Goal: Information Seeking & Learning: Learn about a topic

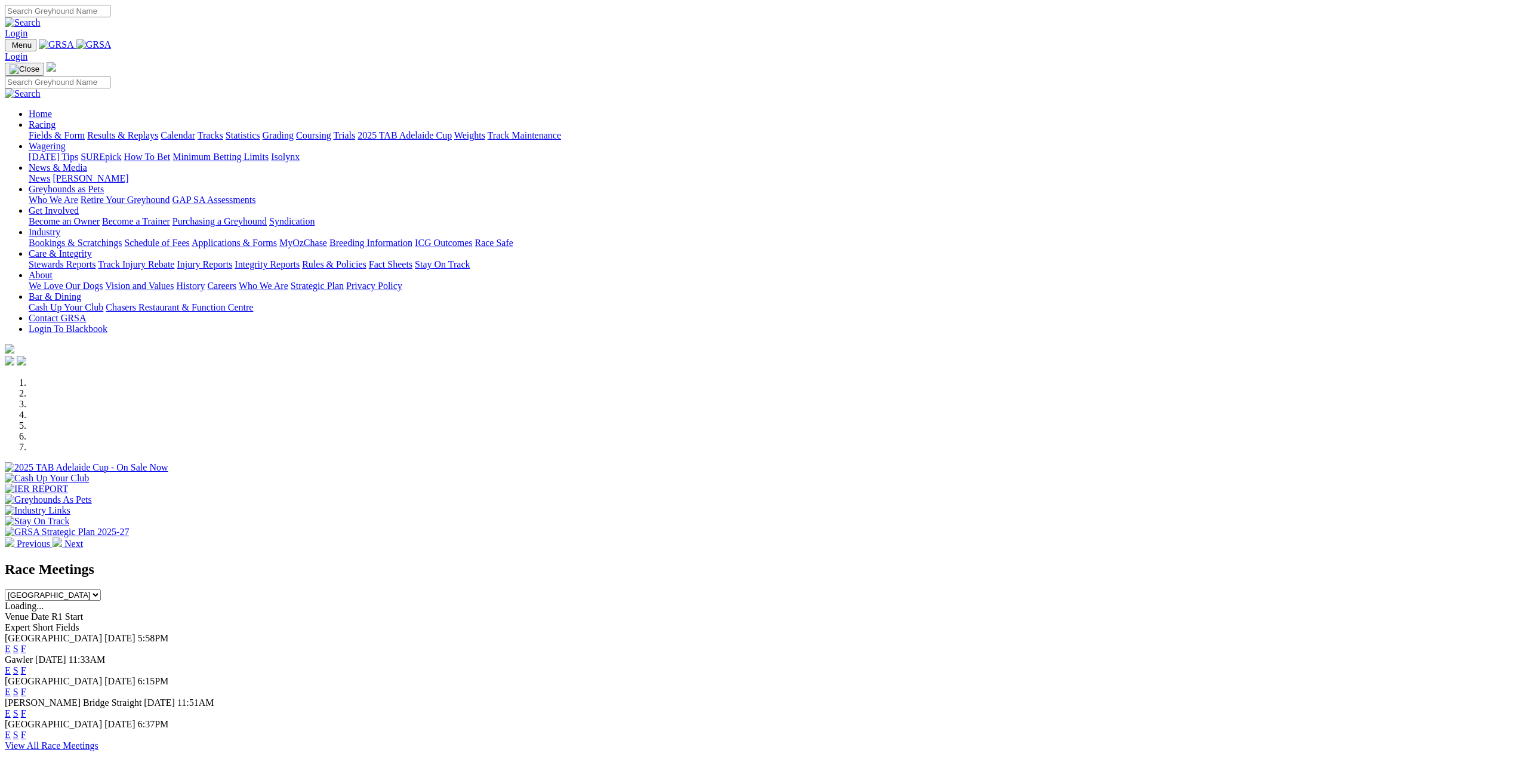
click at [26, 729] on link "F" at bounding box center [23, 734] width 5 height 10
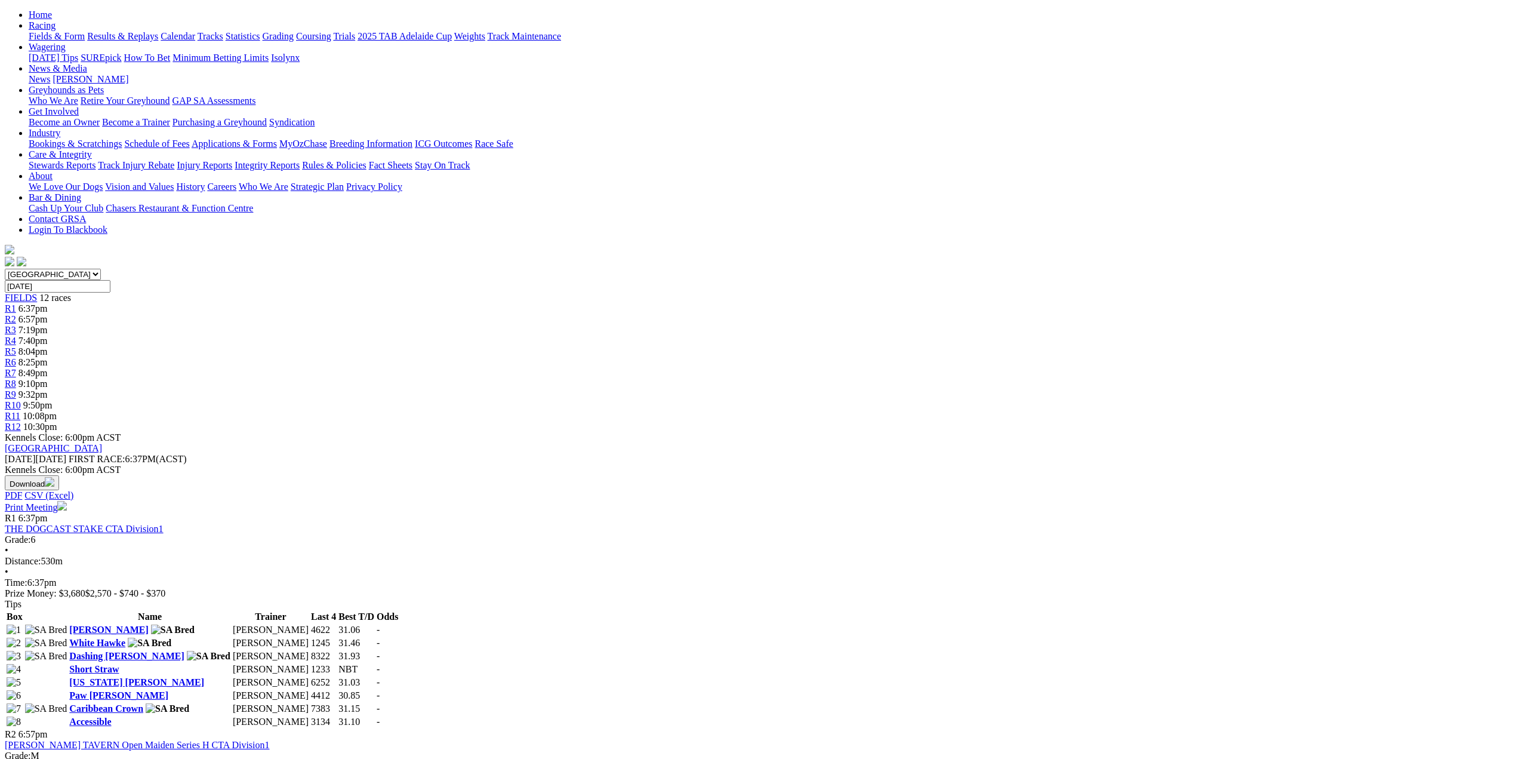
scroll to position [60, 0]
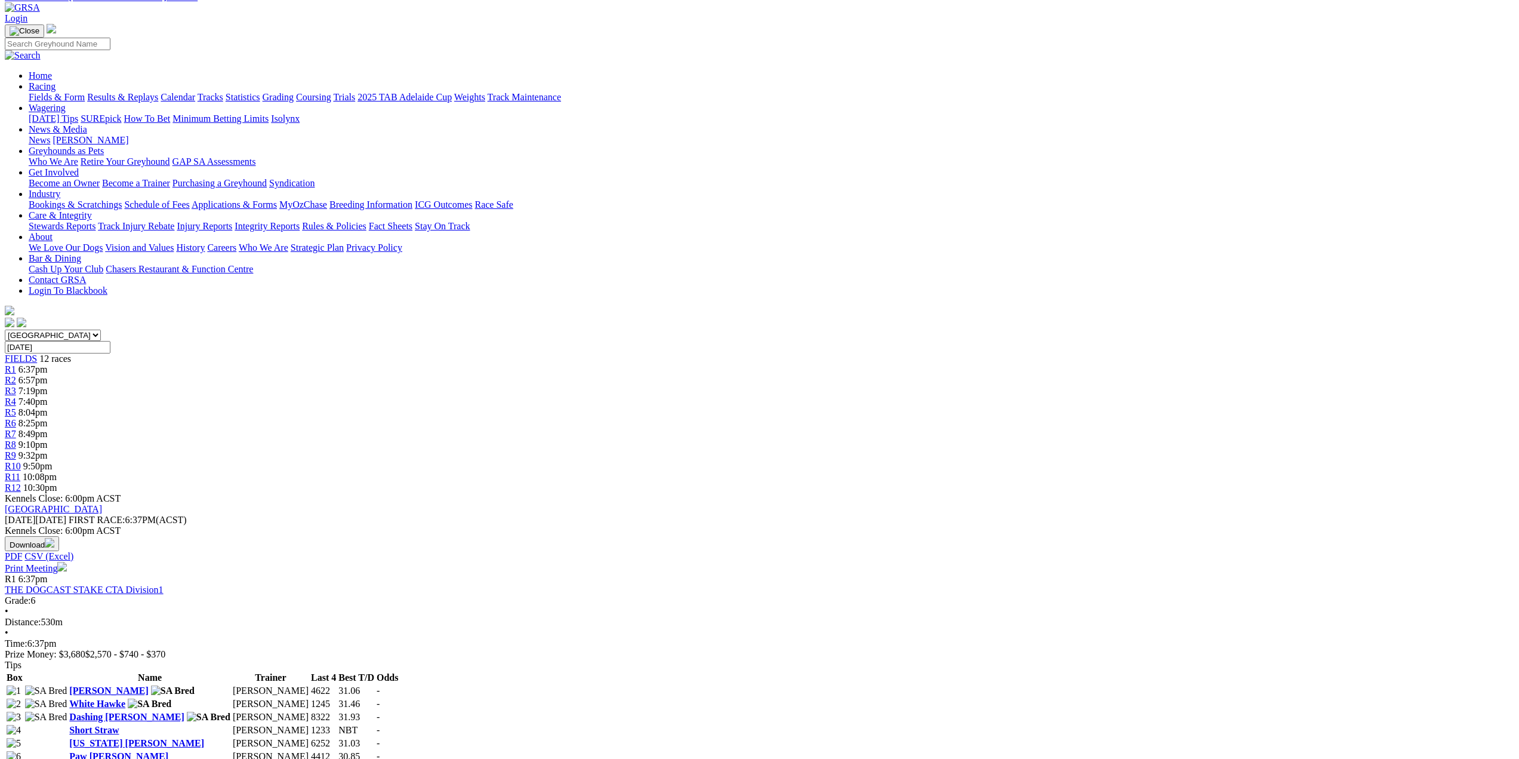
click at [16, 364] on span "R1" at bounding box center [10, 369] width 11 height 10
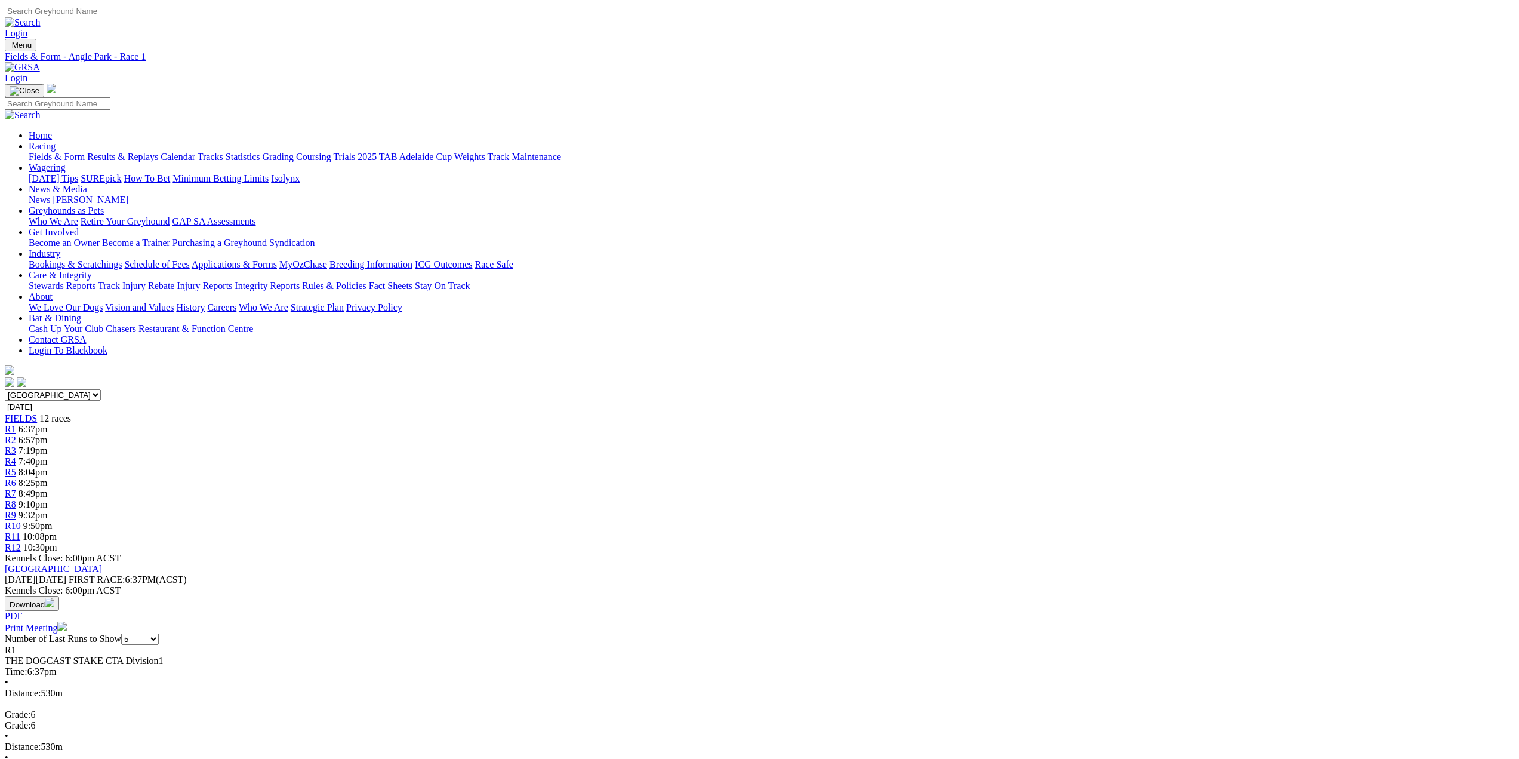
click at [16, 435] on span "R2" at bounding box center [10, 440] width 11 height 10
click at [16, 445] on span "R3" at bounding box center [10, 450] width 11 height 10
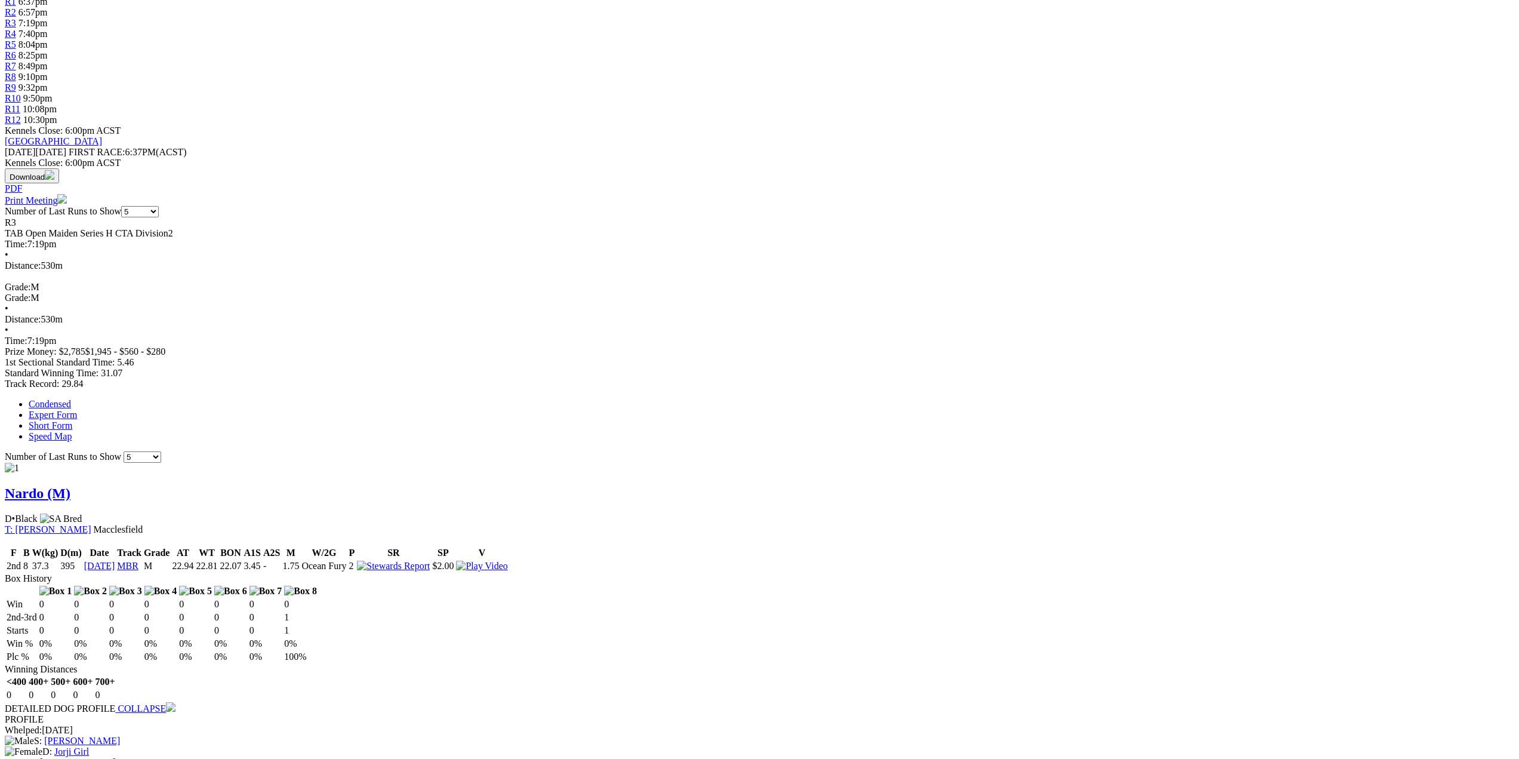
scroll to position [298, 0]
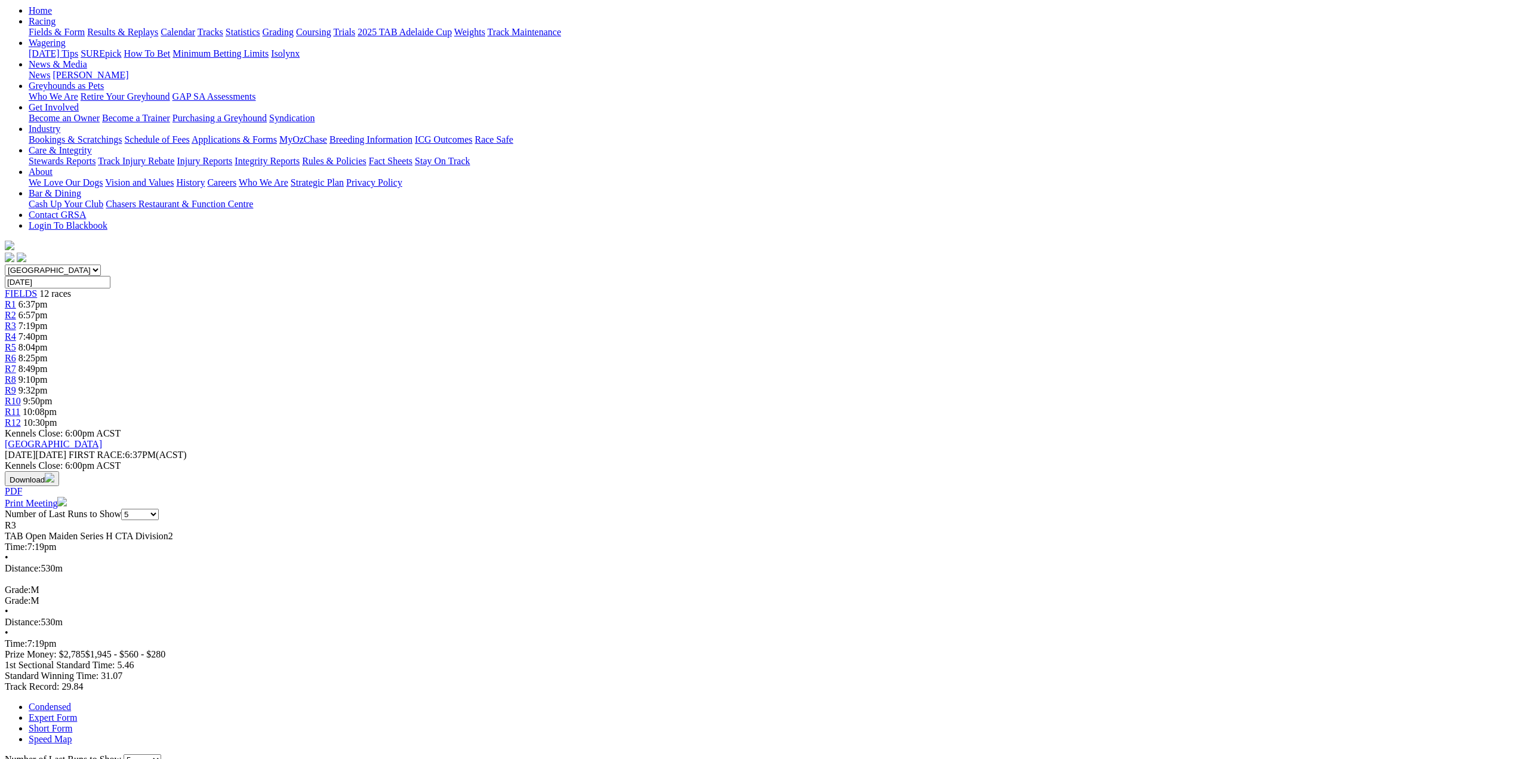
scroll to position [119, 0]
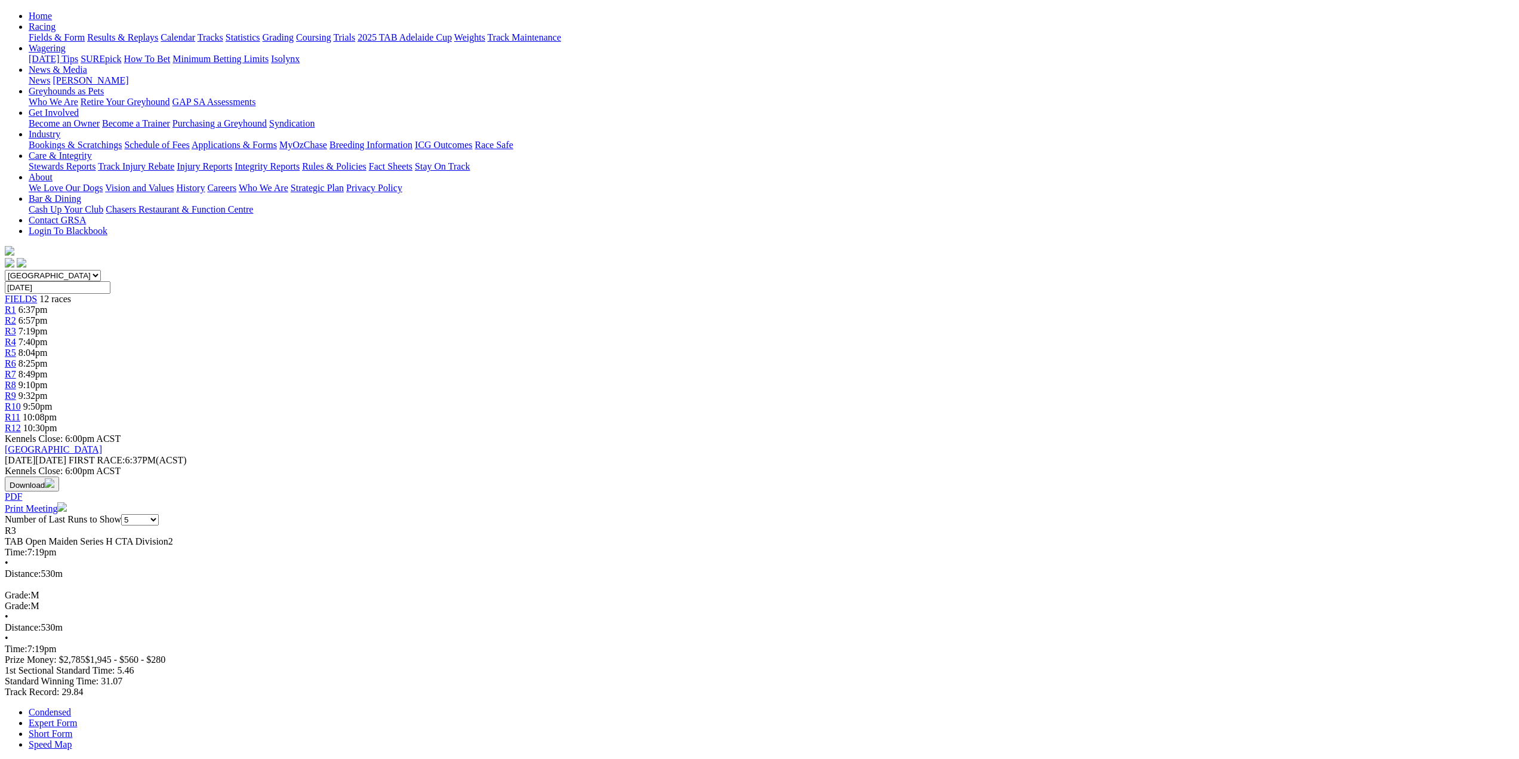
click at [16, 337] on span "R4" at bounding box center [10, 342] width 11 height 10
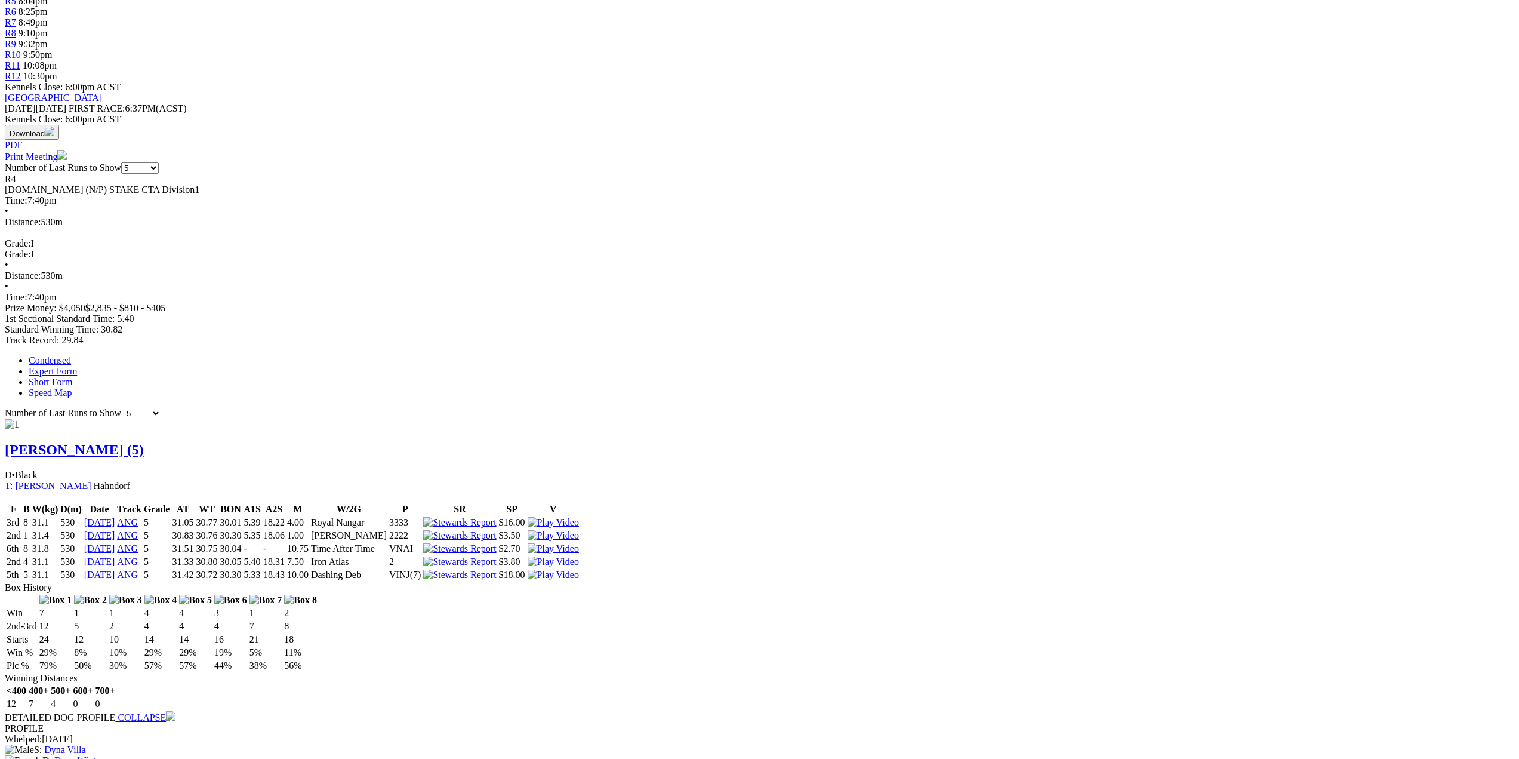
scroll to position [477, 0]
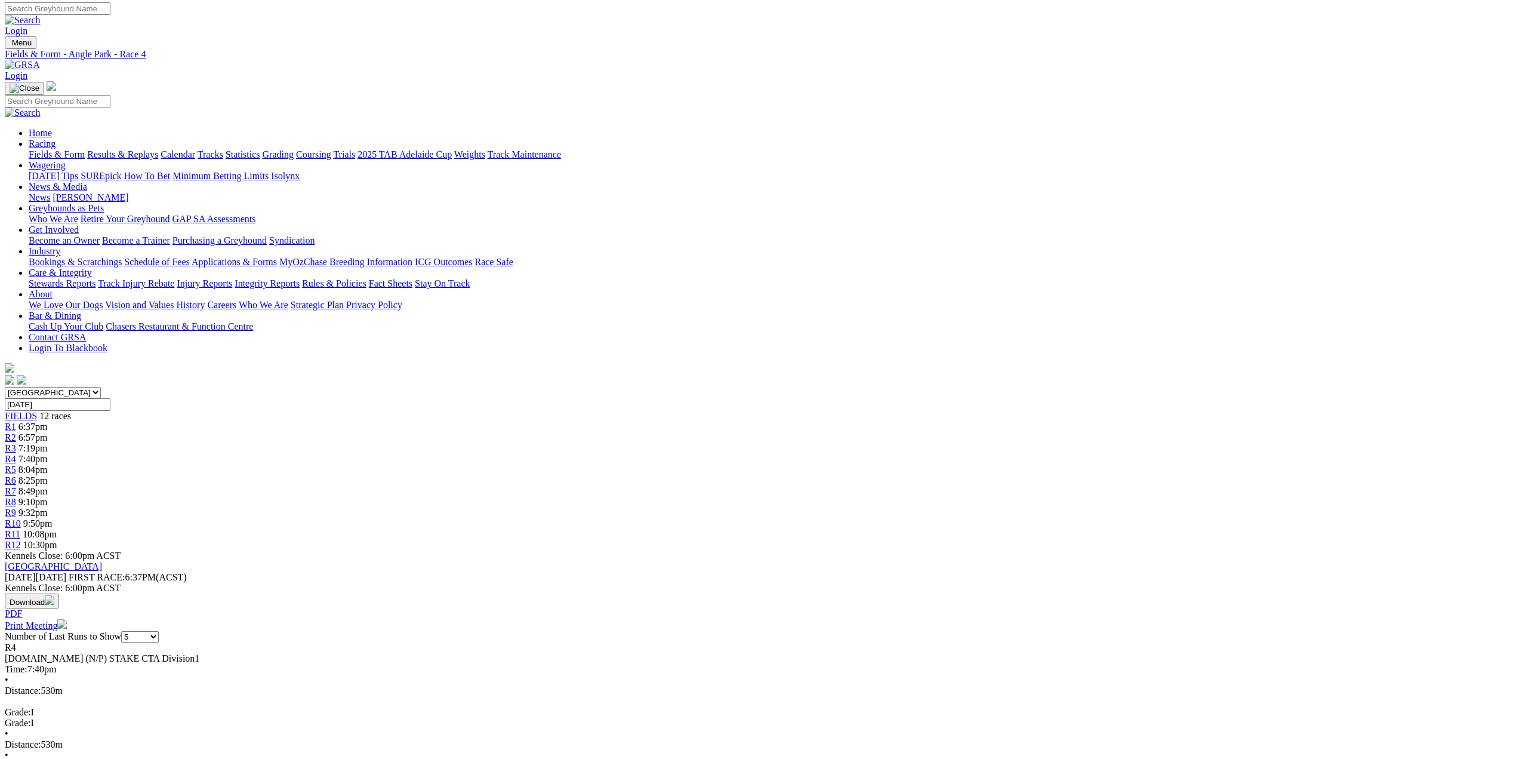
scroll to position [0, 0]
click at [16, 467] on span "R5" at bounding box center [10, 472] width 11 height 10
click at [16, 477] on span "R6" at bounding box center [10, 482] width 11 height 10
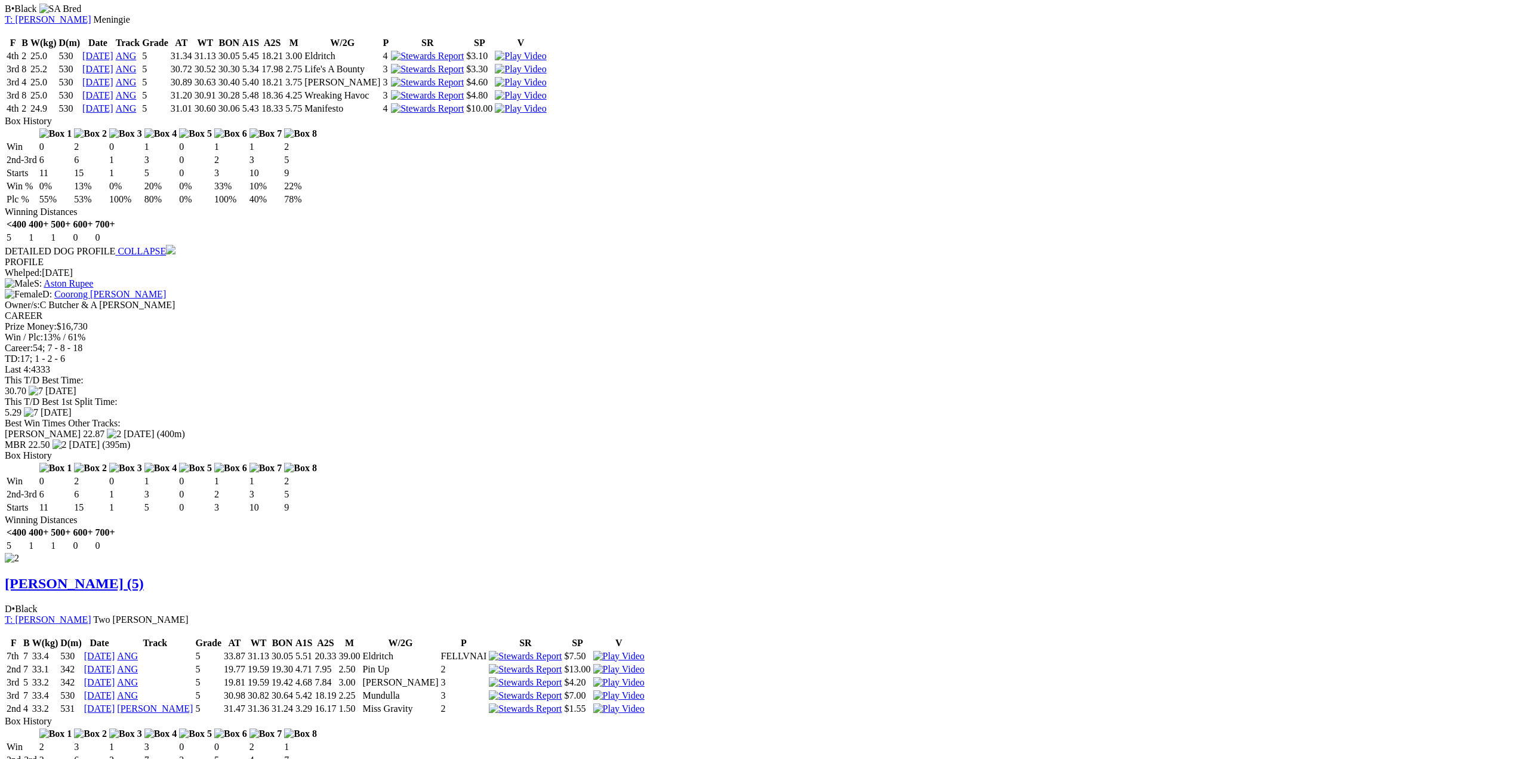
scroll to position [955, 0]
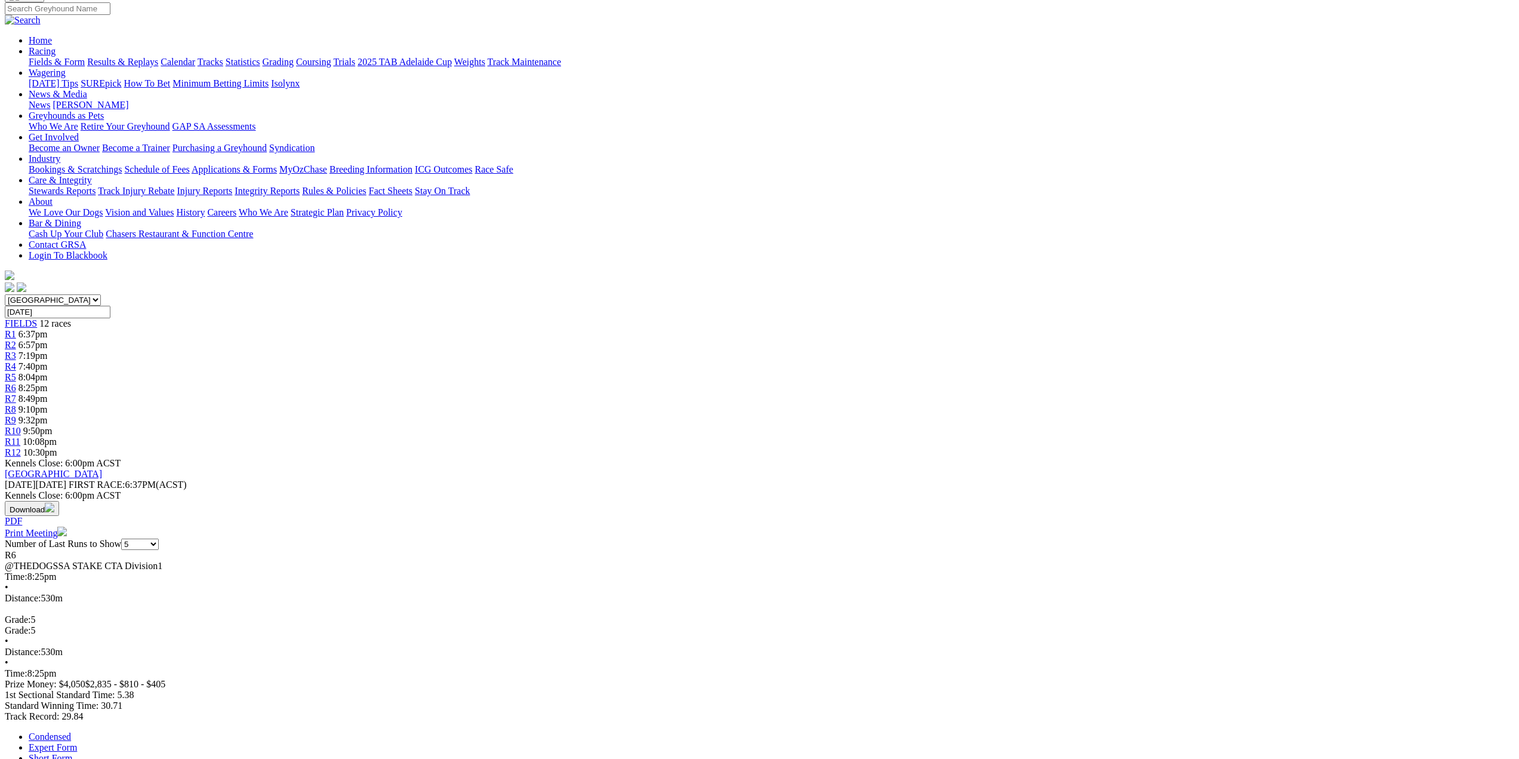
scroll to position [73, 0]
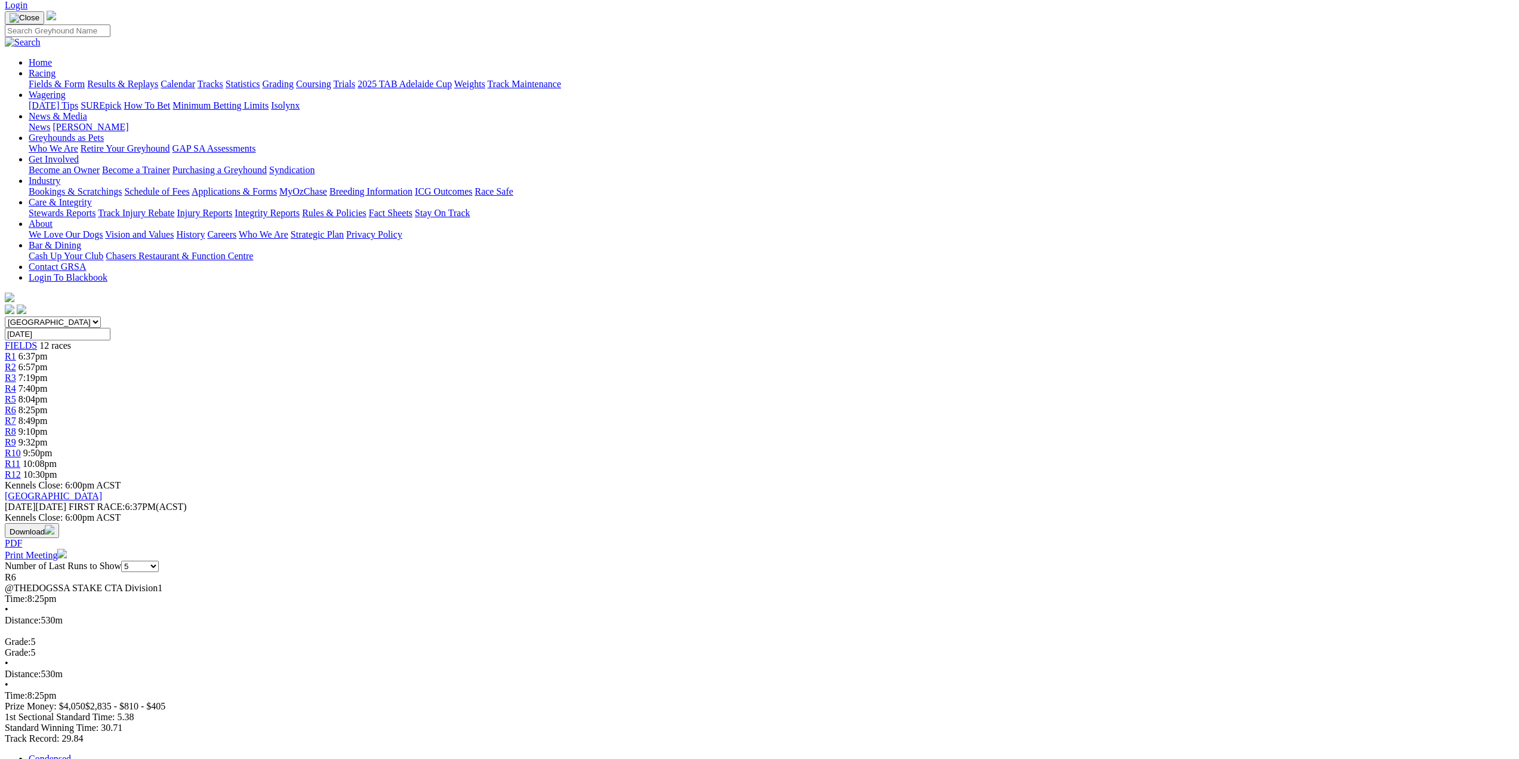
click at [16, 415] on span "R7" at bounding box center [10, 420] width 11 height 10
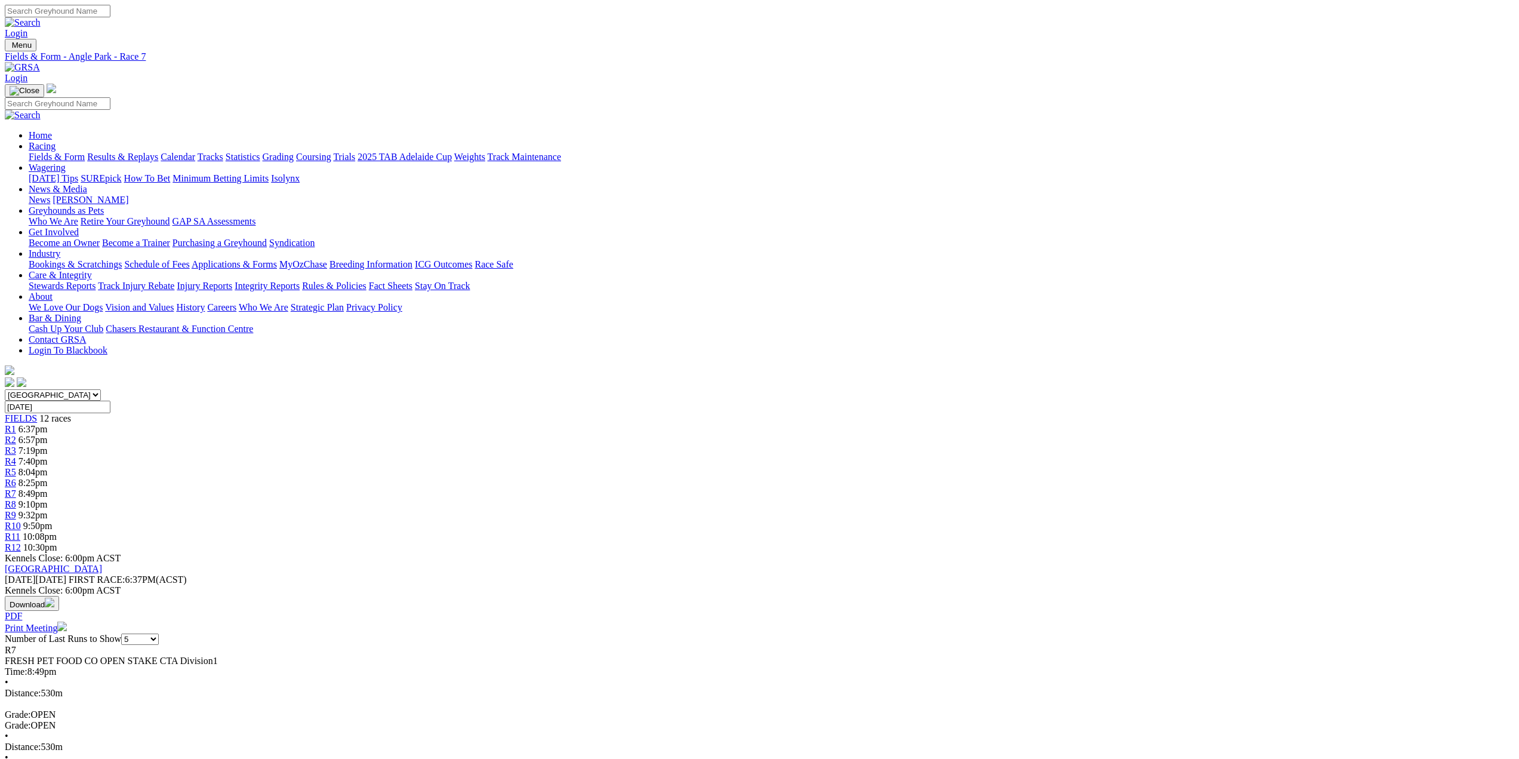
click at [16, 499] on span "R8" at bounding box center [10, 504] width 11 height 10
click at [16, 510] on span "R9" at bounding box center [10, 515] width 11 height 10
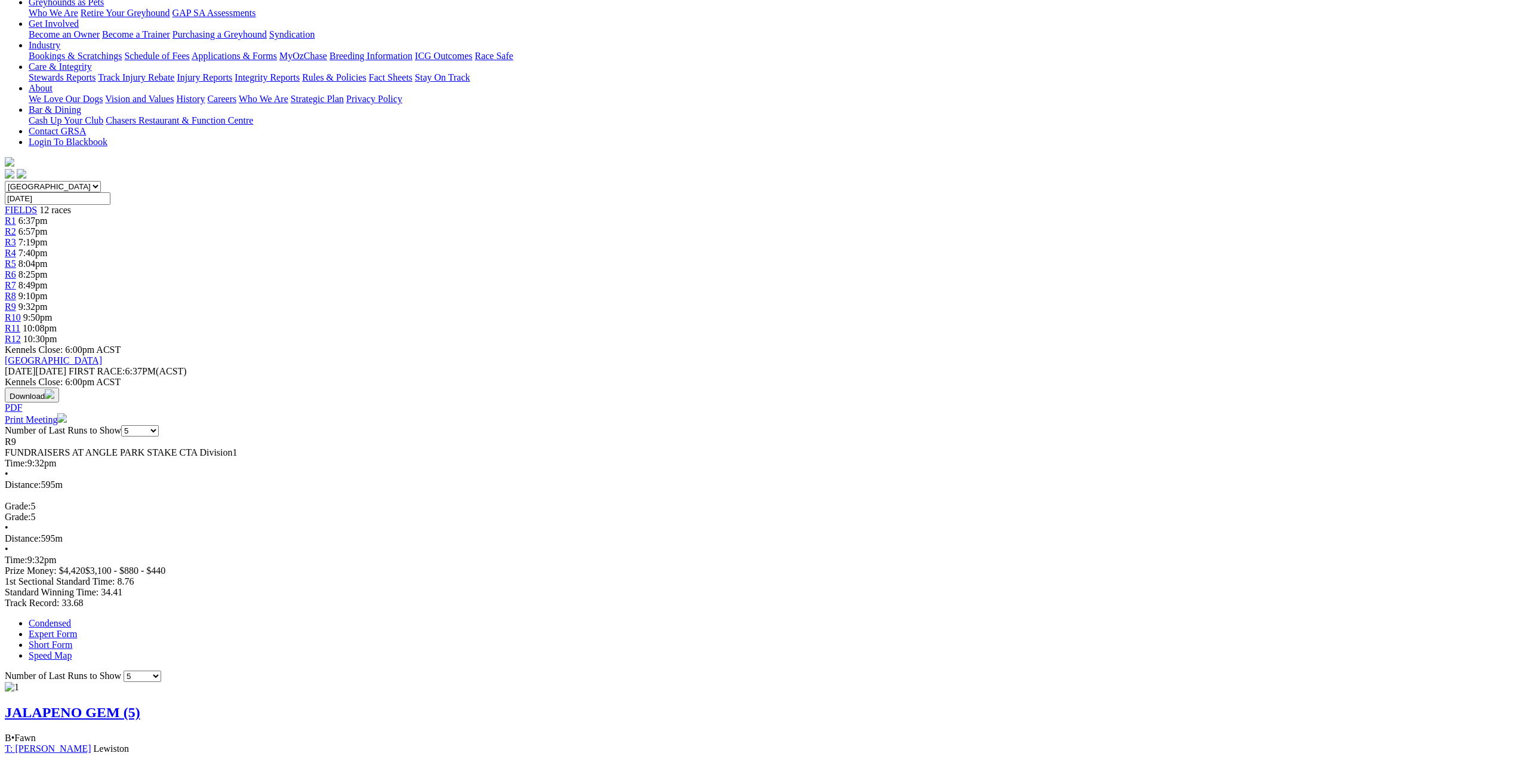
scroll to position [60, 0]
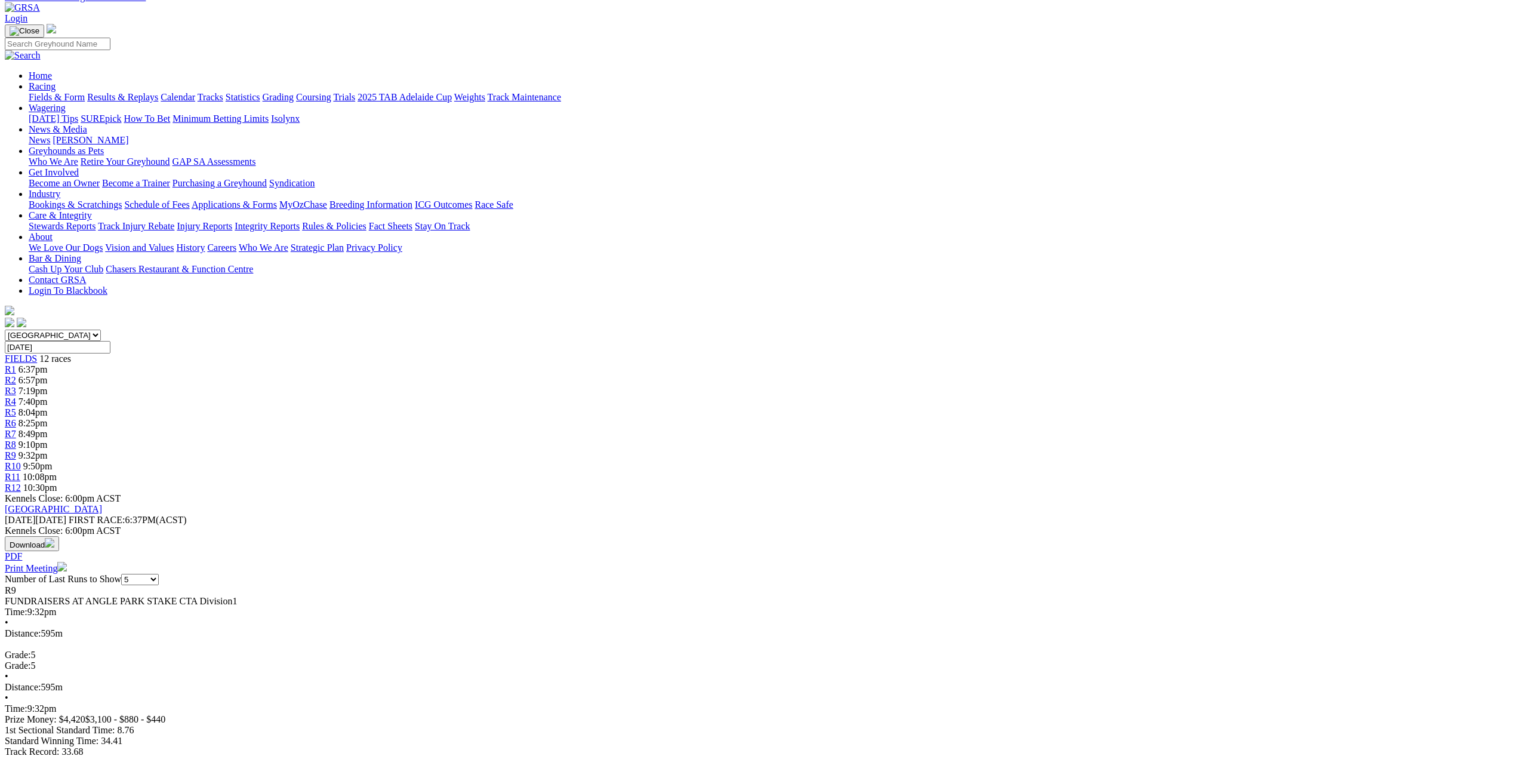
click at [21, 461] on span "R10" at bounding box center [13, 466] width 16 height 10
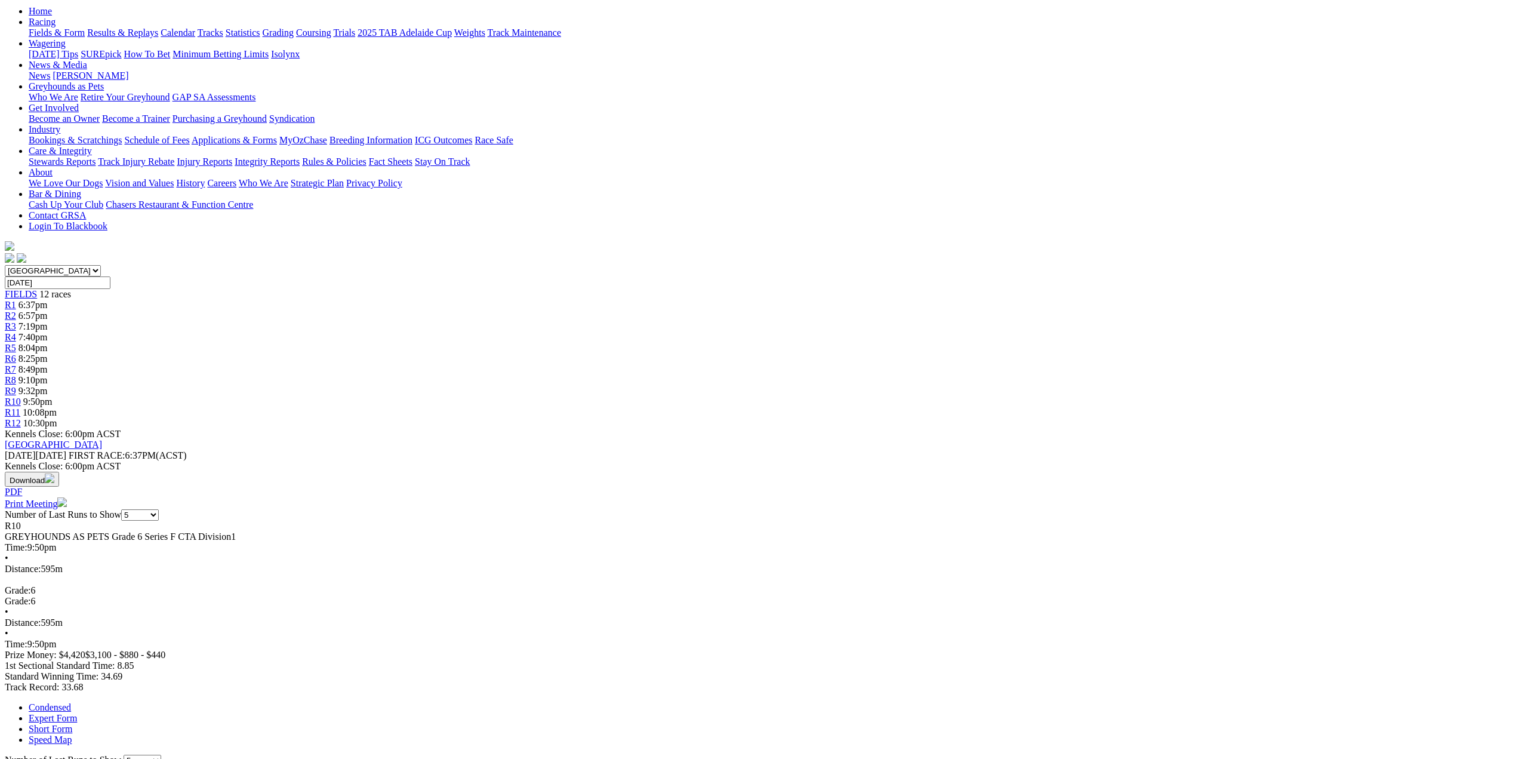
scroll to position [119, 0]
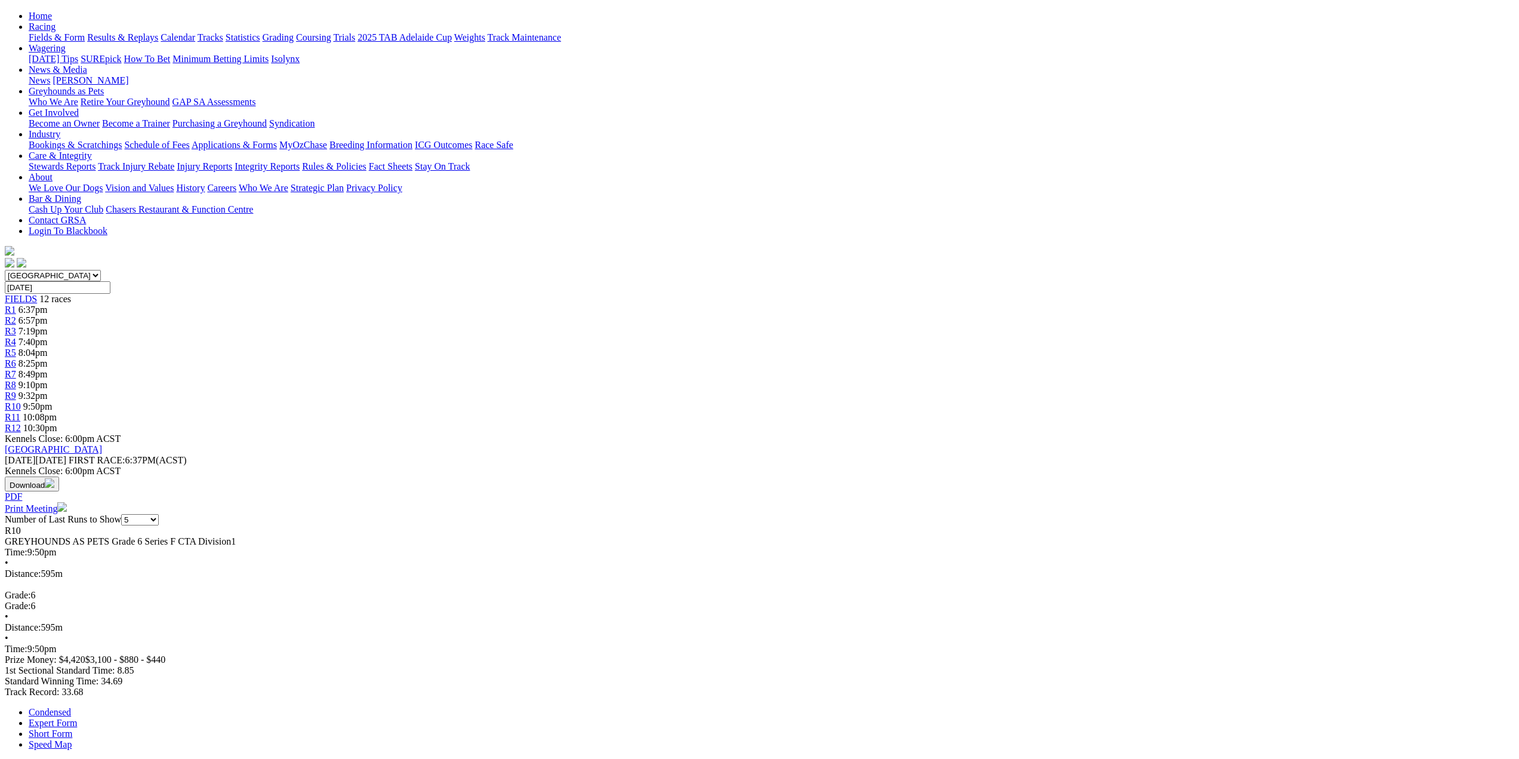
click at [20, 412] on span "R11" at bounding box center [13, 417] width 16 height 10
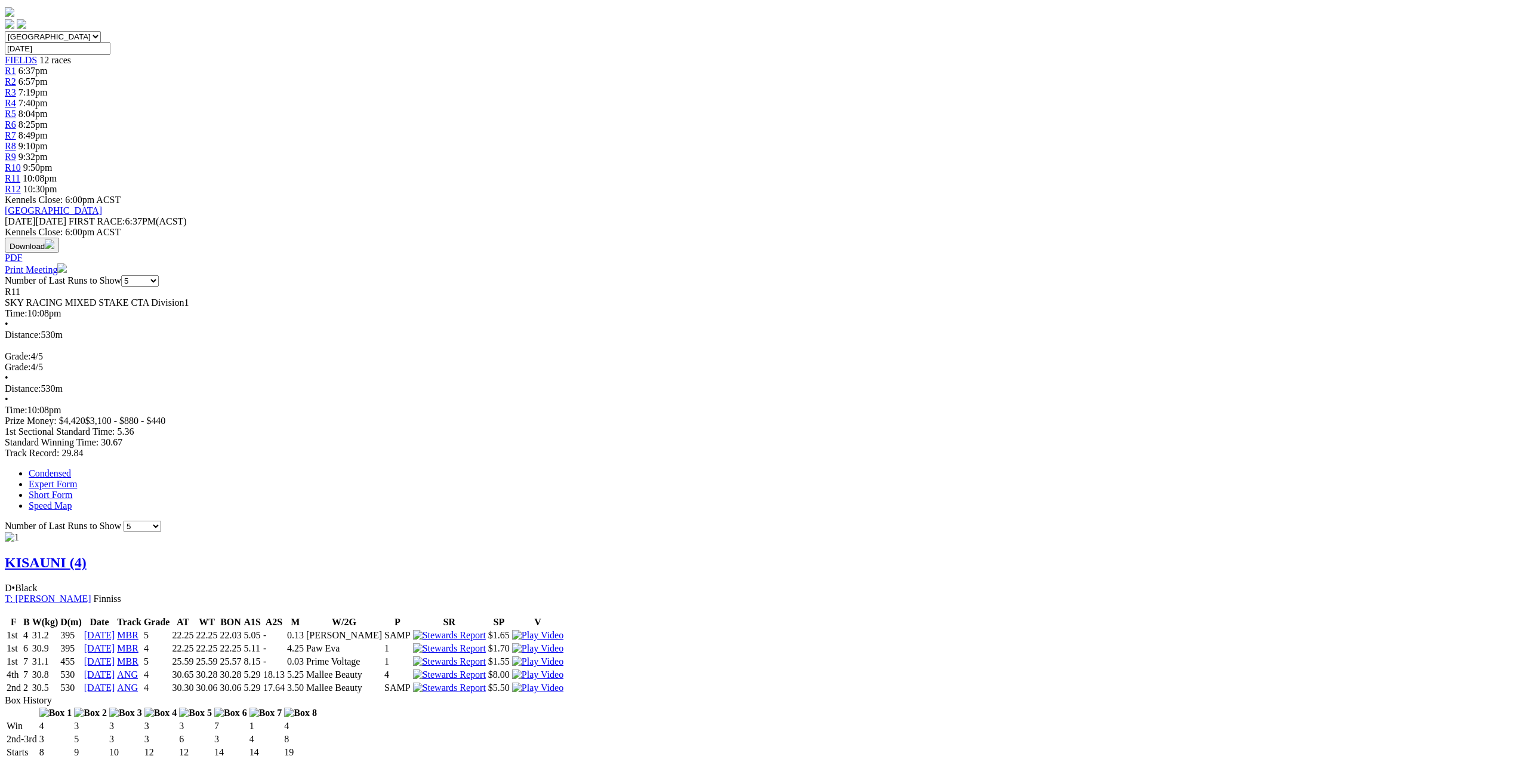
scroll to position [60, 0]
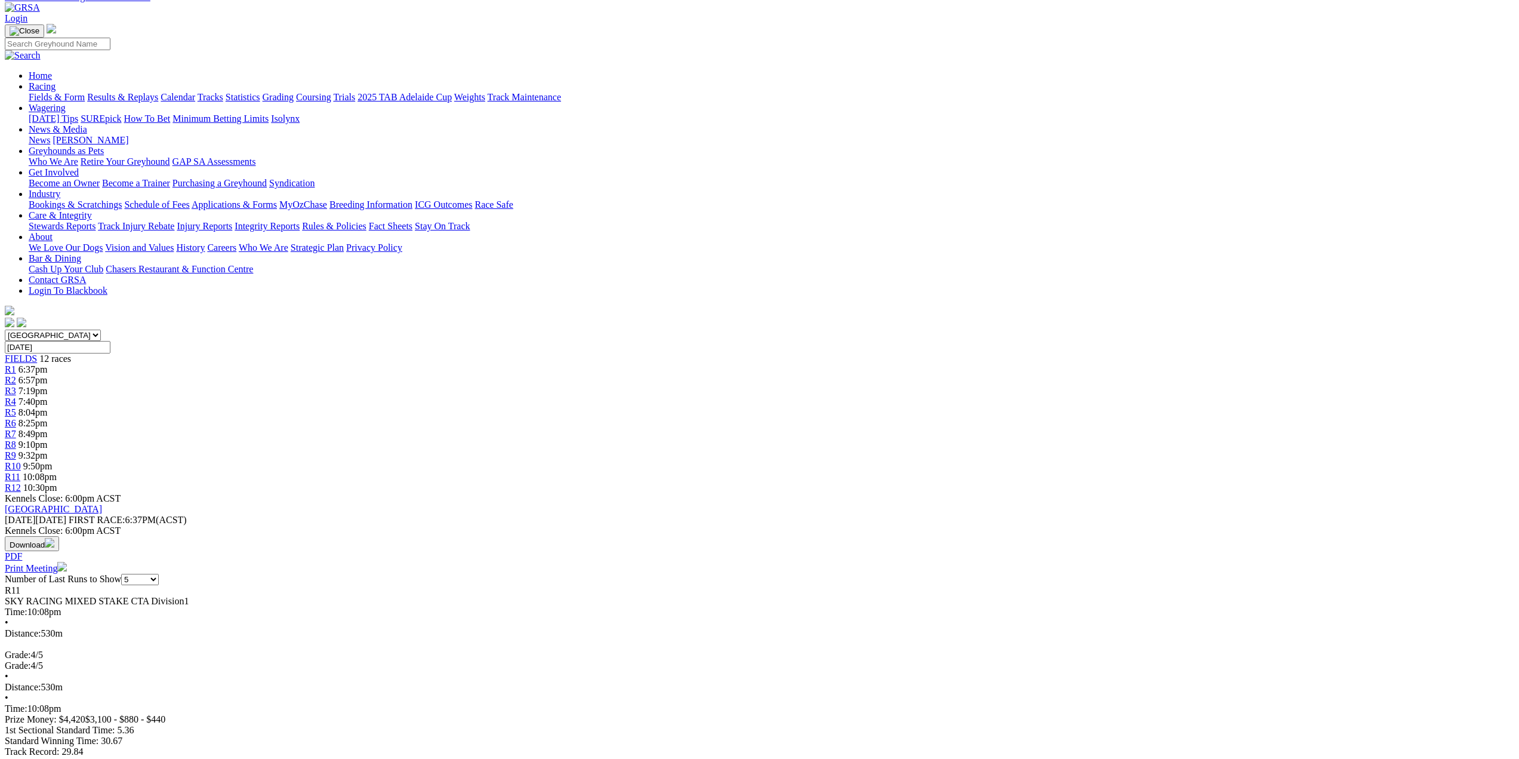
click at [21, 482] on span "R12" at bounding box center [13, 487] width 16 height 10
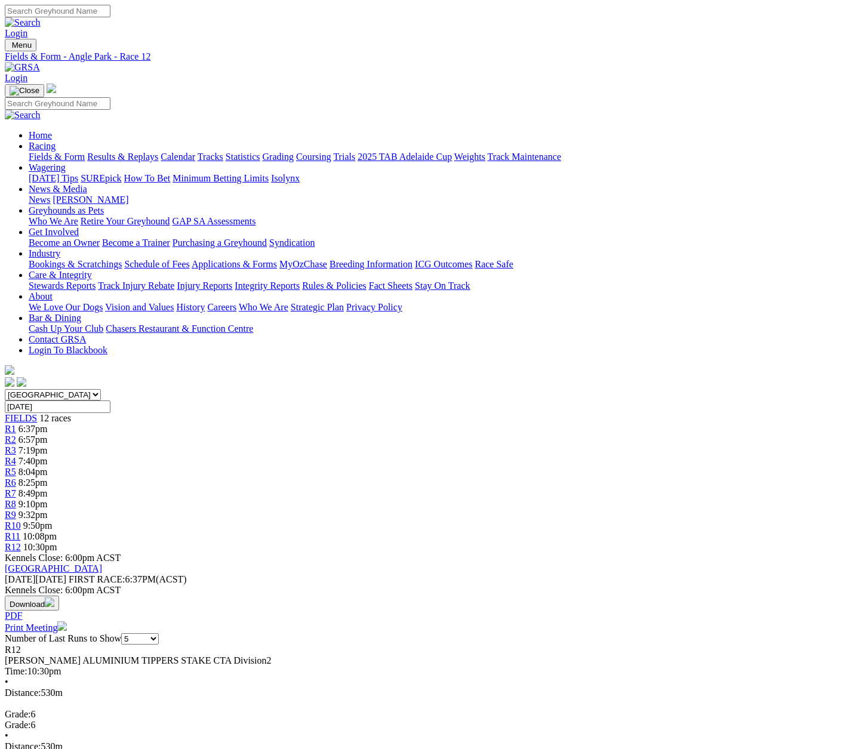
click at [16, 424] on span "R1" at bounding box center [10, 429] width 11 height 10
click at [16, 435] on span "R2" at bounding box center [10, 440] width 11 height 10
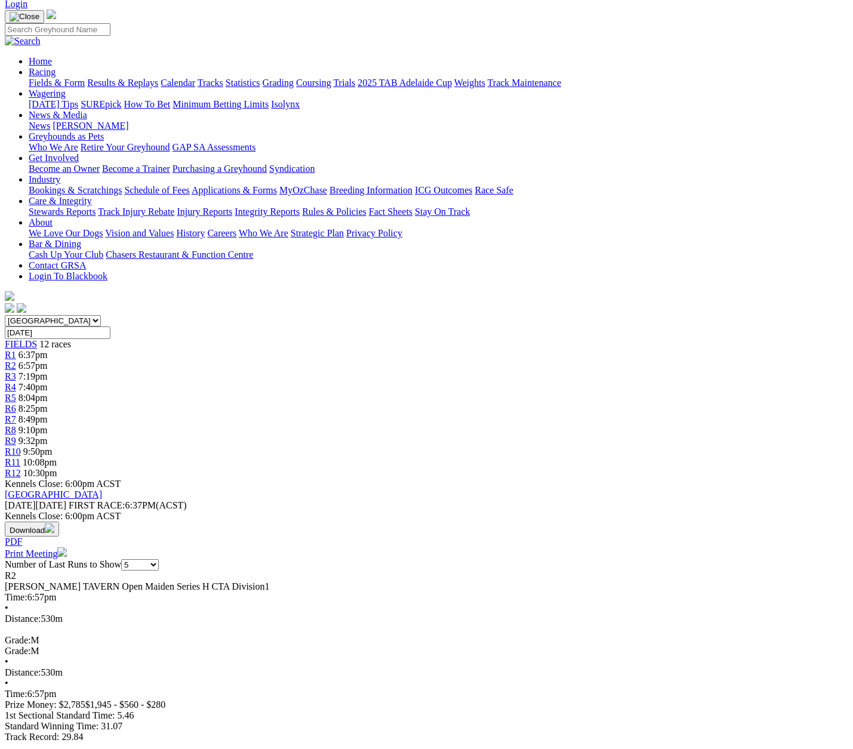
scroll to position [60, 0]
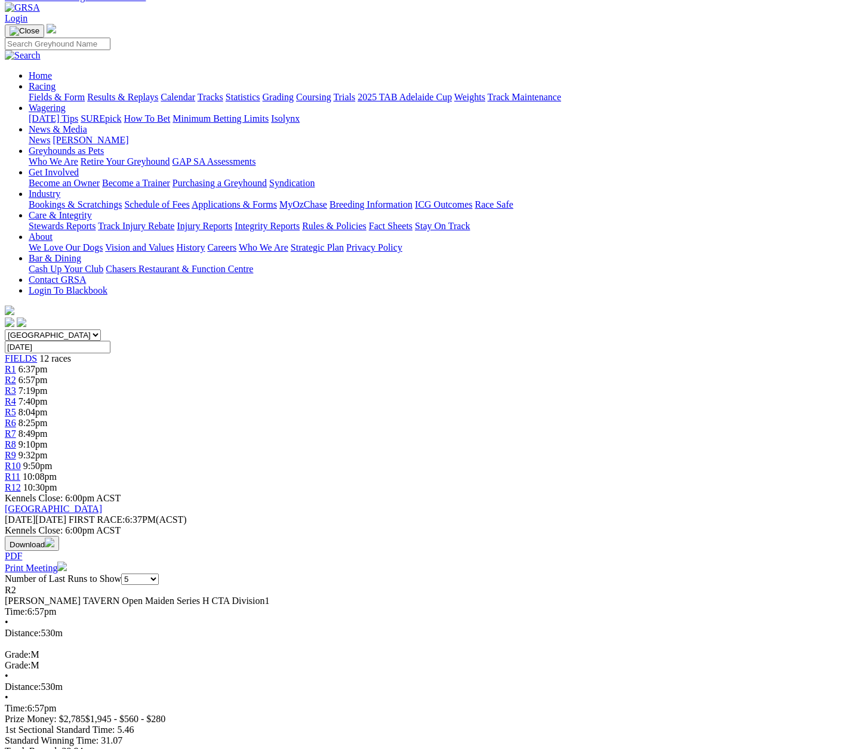
click at [16, 386] on span "R3" at bounding box center [10, 391] width 11 height 10
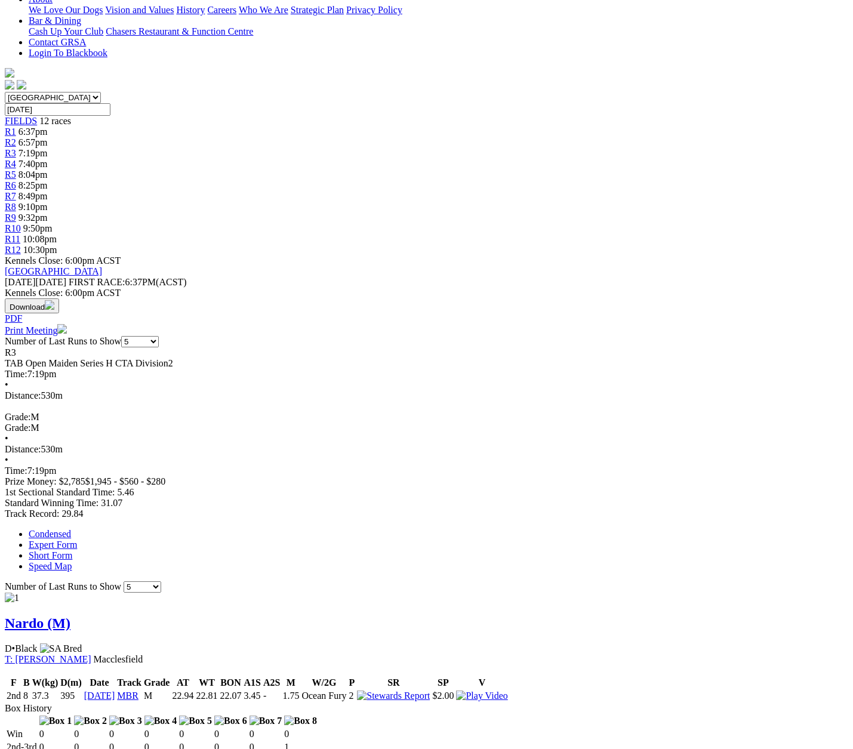
scroll to position [58, 0]
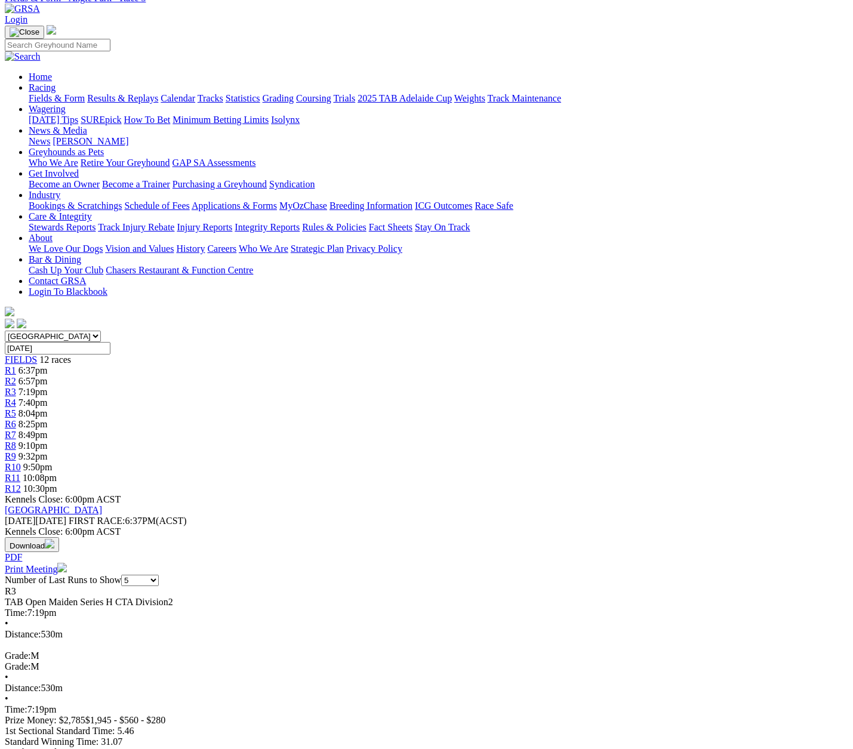
click at [16, 398] on span "R4" at bounding box center [10, 403] width 11 height 10
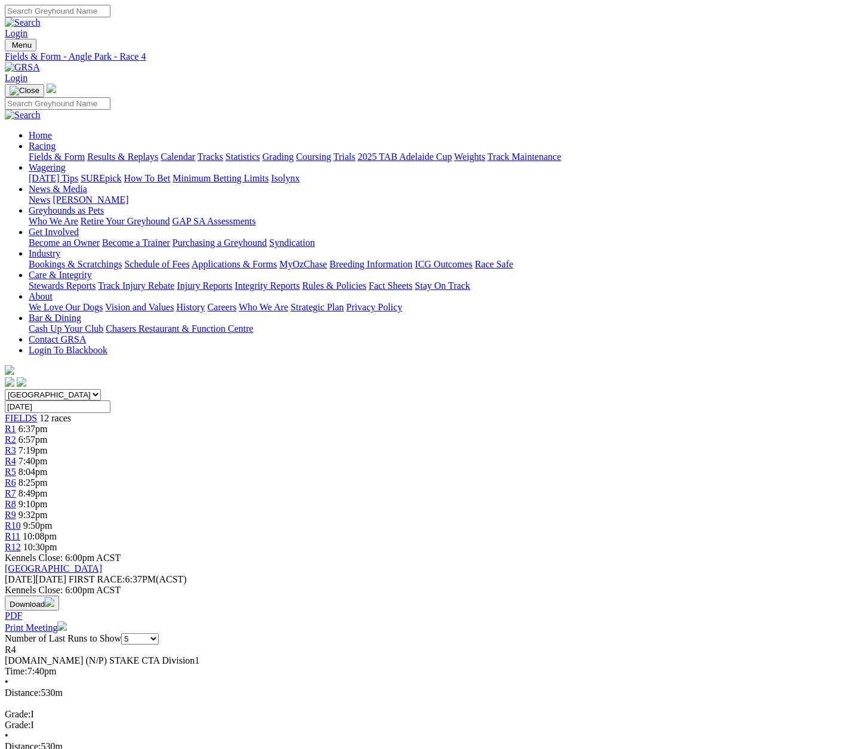
click at [16, 467] on span "R5" at bounding box center [10, 472] width 11 height 10
click at [16, 477] on span "R6" at bounding box center [10, 482] width 11 height 10
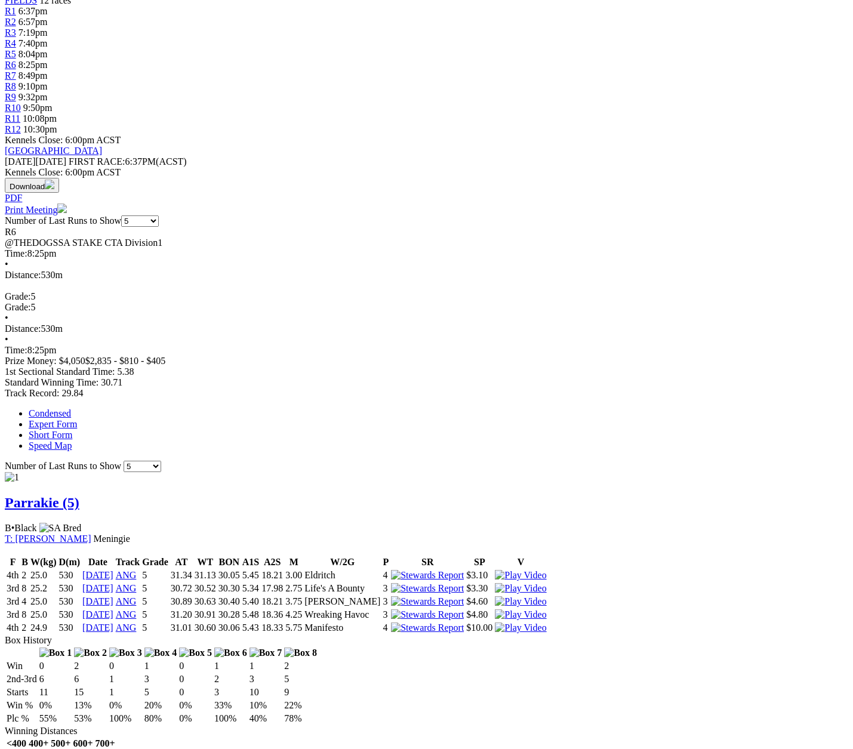
scroll to position [60, 0]
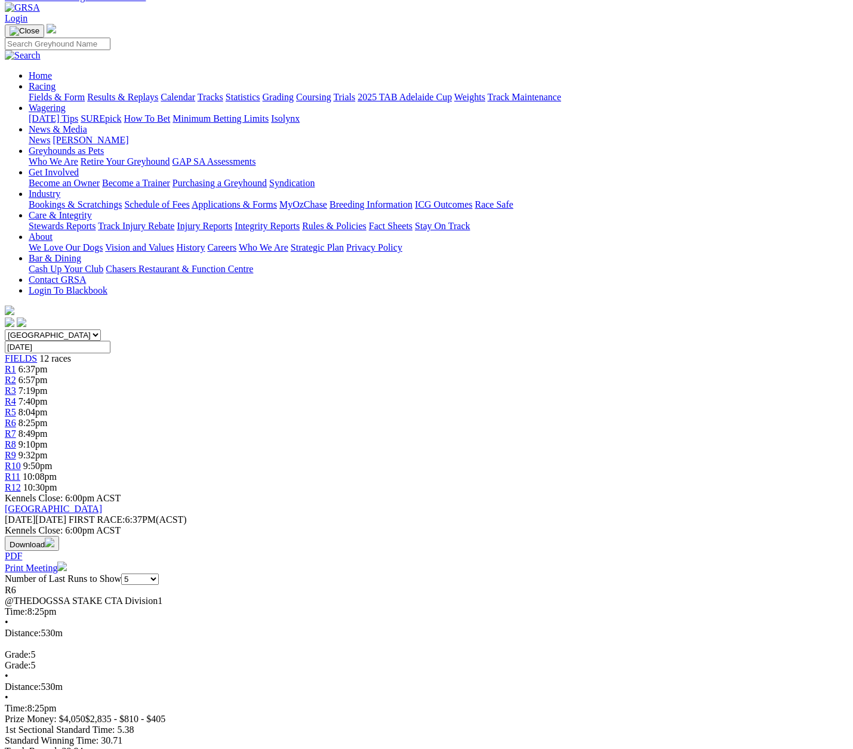
click at [16, 429] on span "R7" at bounding box center [10, 434] width 11 height 10
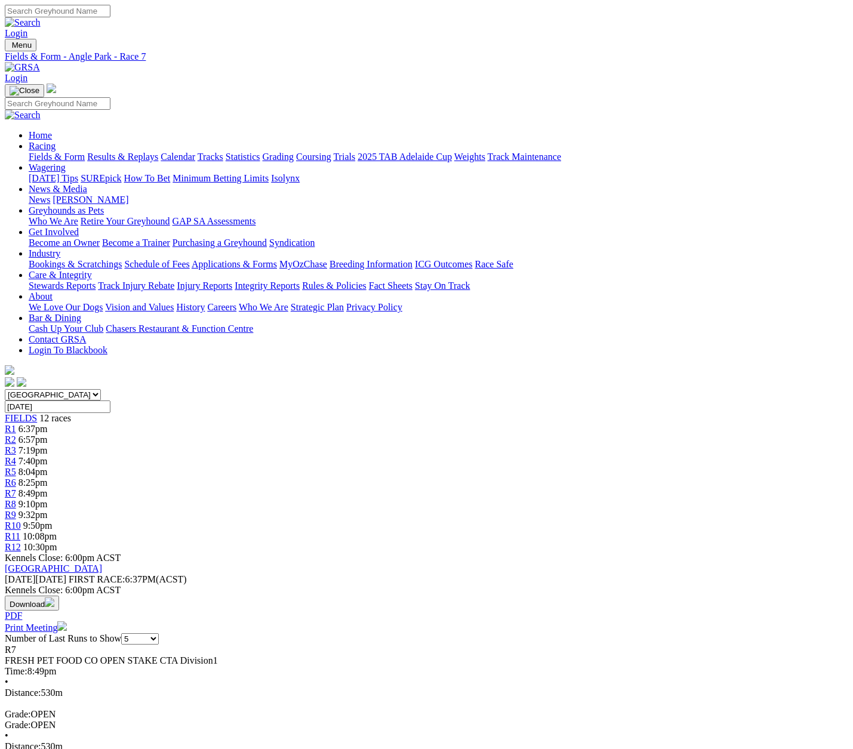
click at [16, 510] on span "R9" at bounding box center [10, 515] width 11 height 10
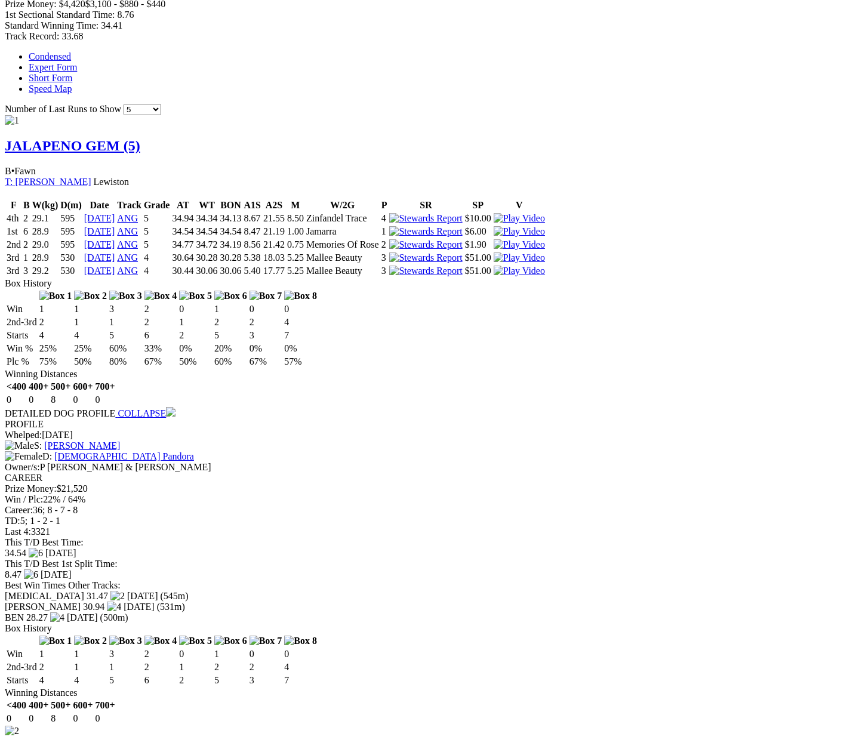
scroll to position [776, 0]
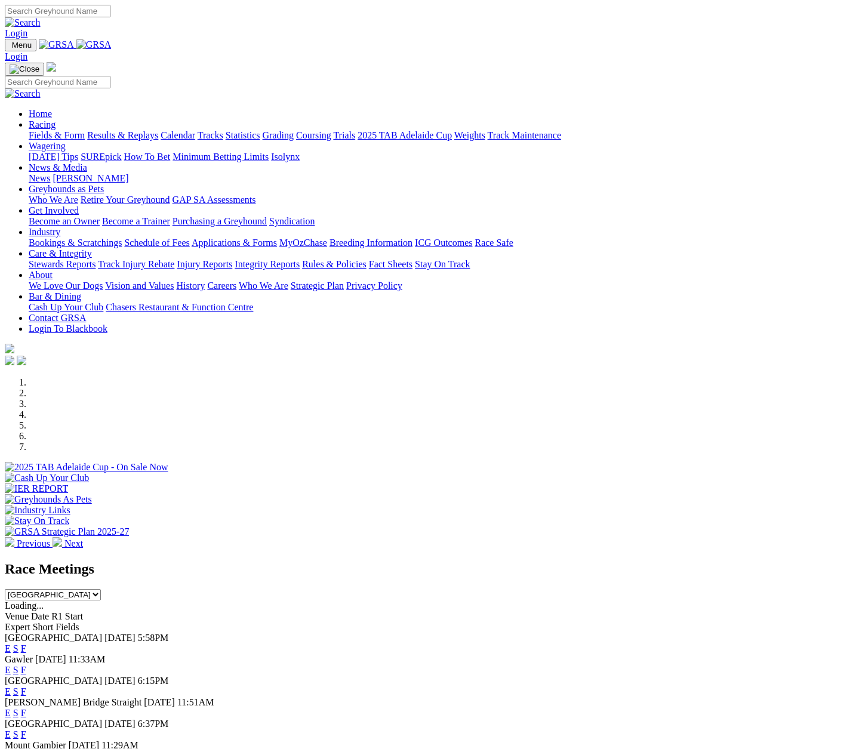
scroll to position [179, 0]
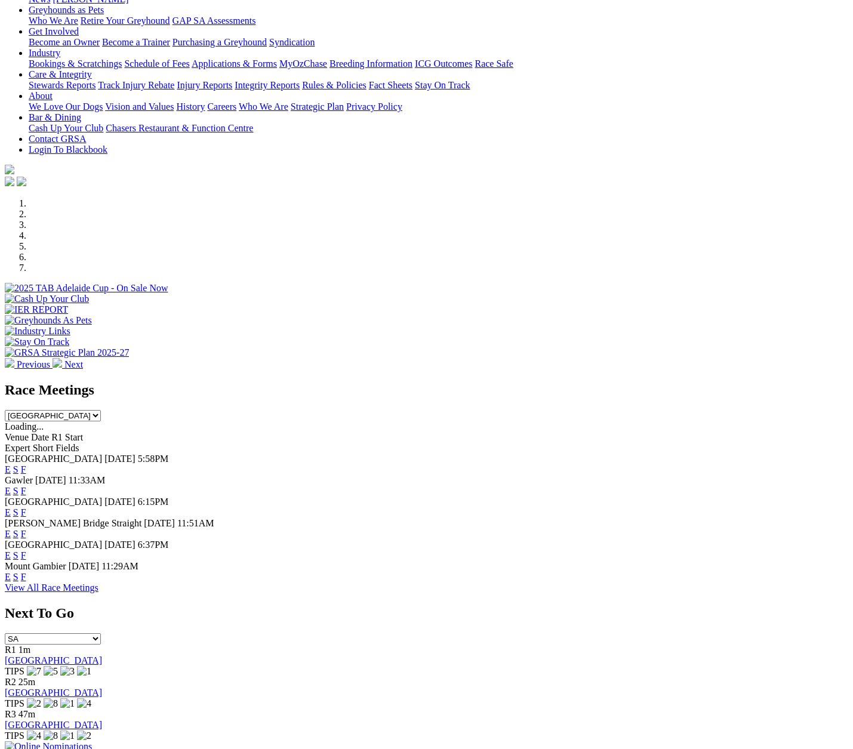
click at [26, 464] on link "F" at bounding box center [23, 469] width 5 height 10
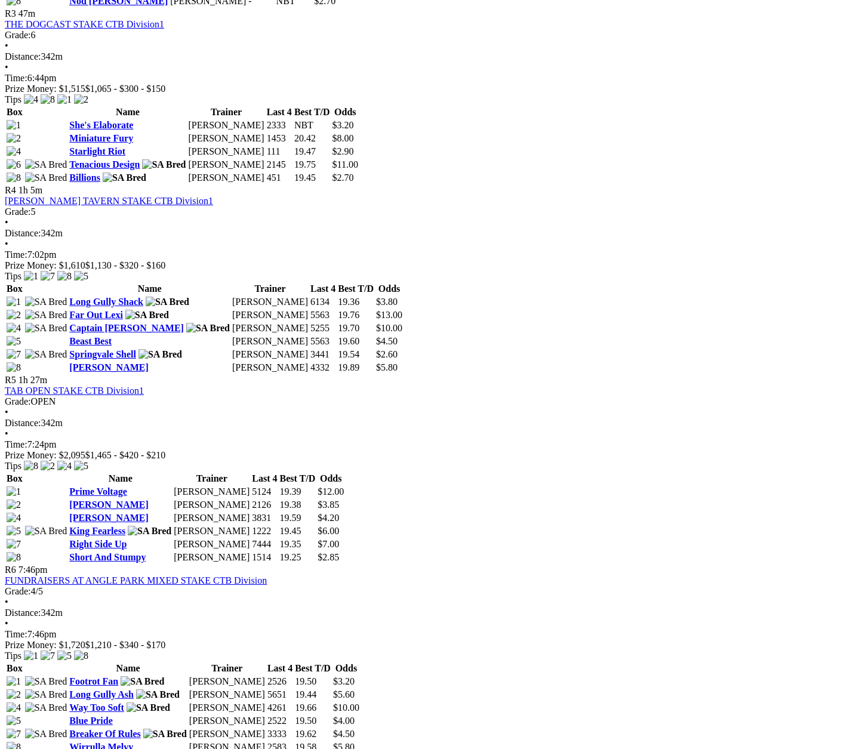
scroll to position [955, 0]
